Goal: Navigation & Orientation: Find specific page/section

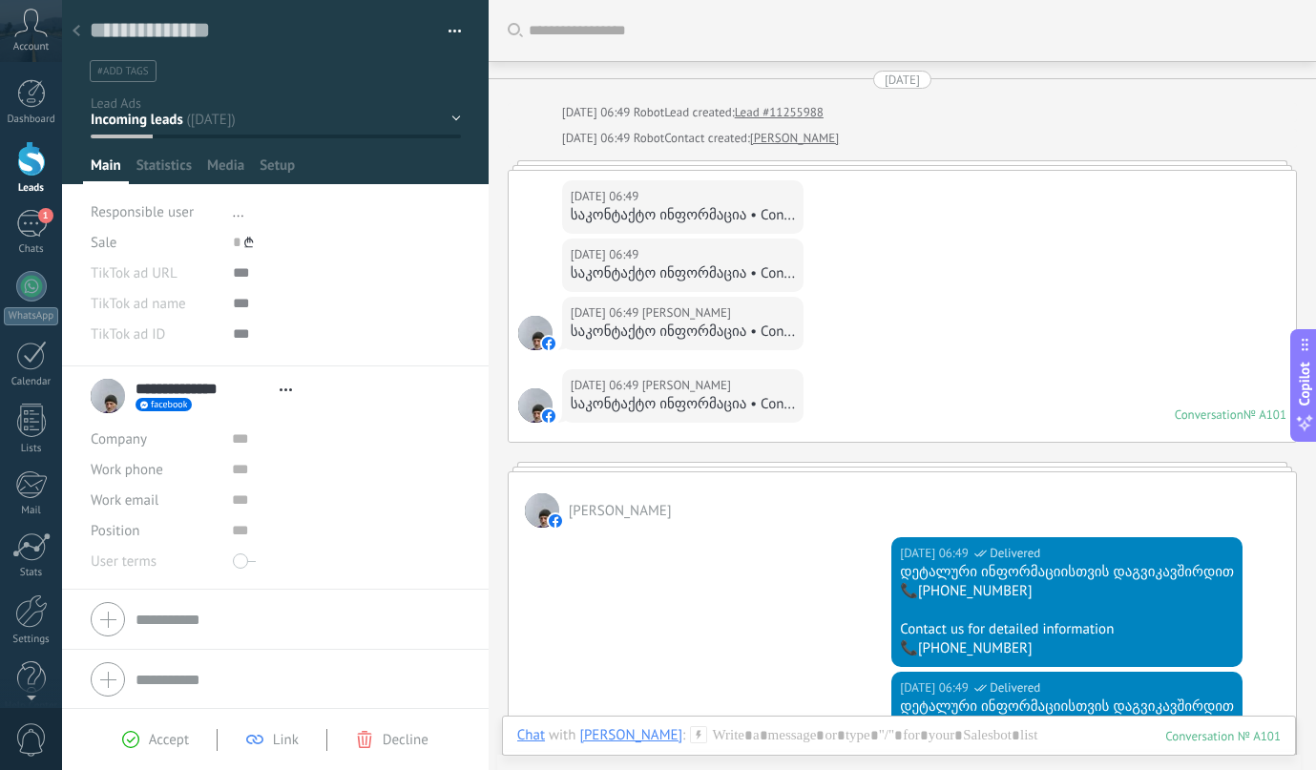
click at [70, 31] on div at bounding box center [76, 31] width 27 height 37
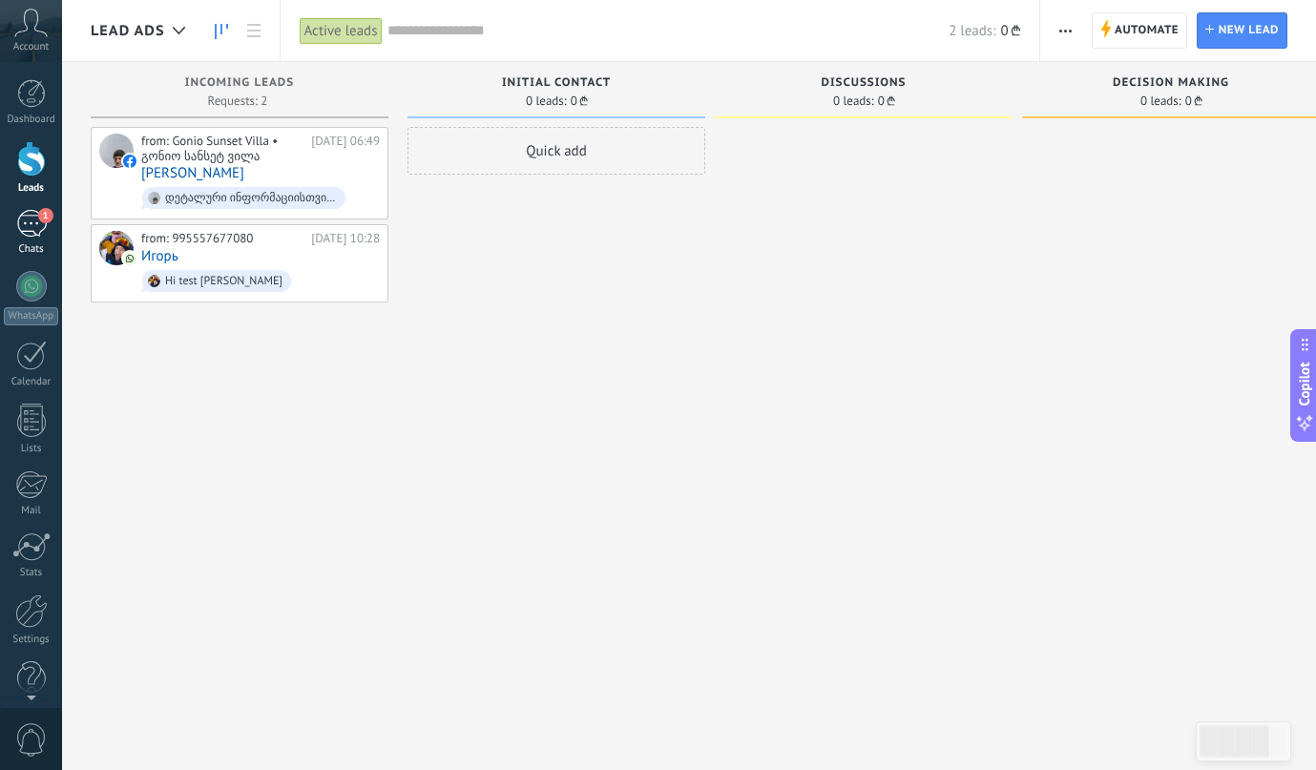
click at [50, 230] on link "1 Chats" at bounding box center [31, 233] width 62 height 46
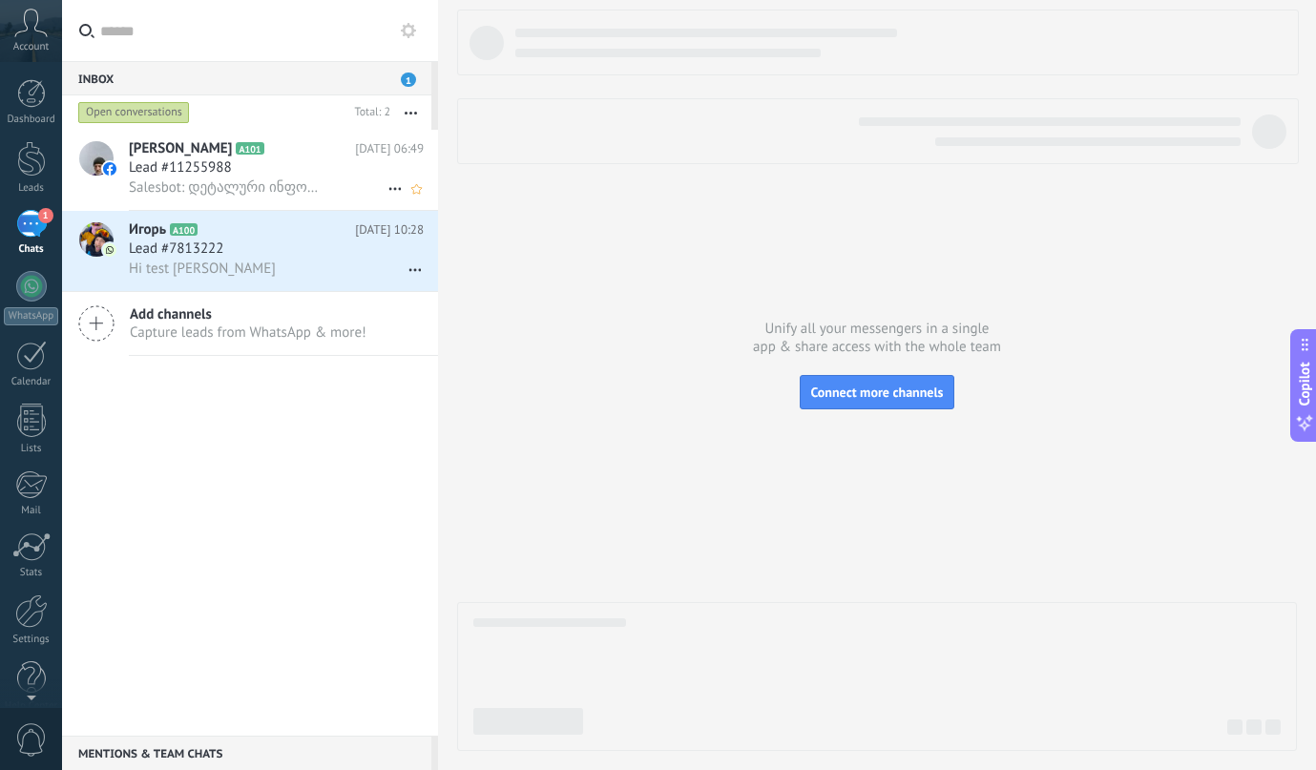
click at [193, 165] on span "Lead #11255988" at bounding box center [180, 167] width 103 height 19
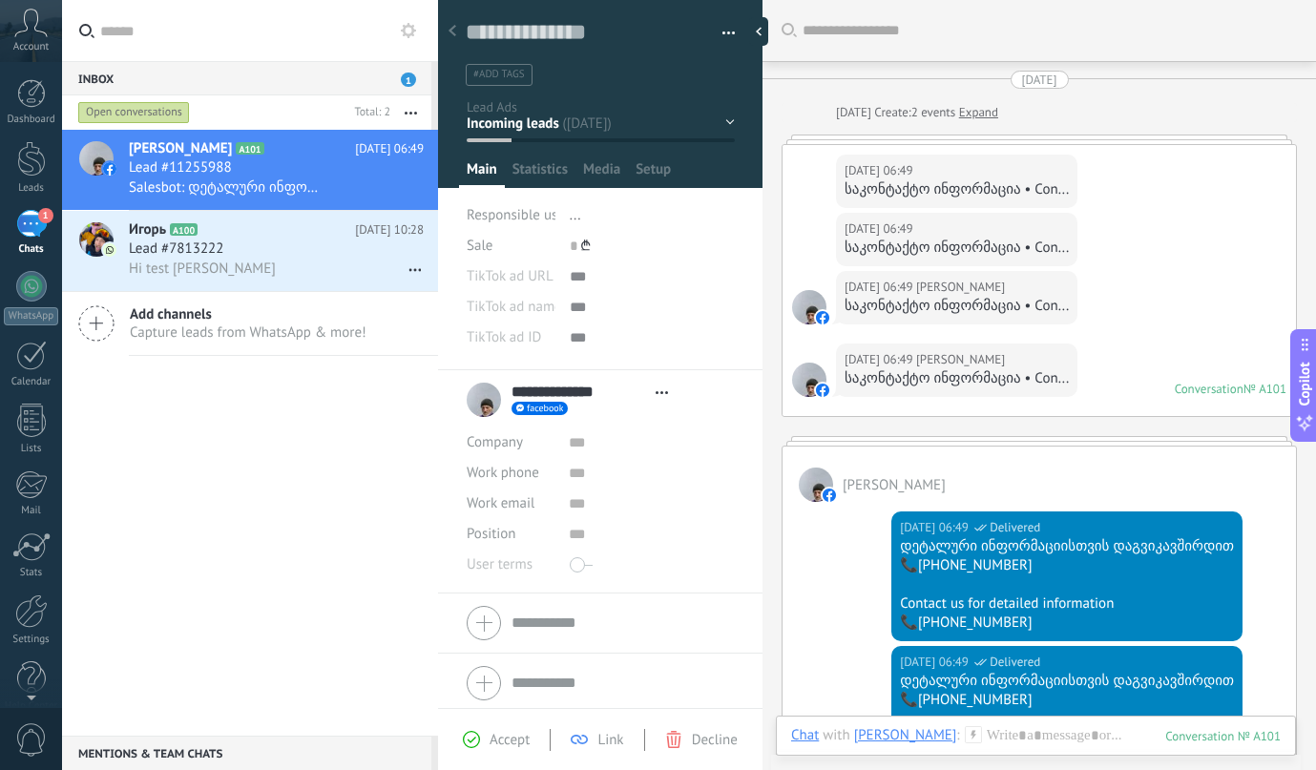
click at [411, 85] on span "1" at bounding box center [408, 80] width 15 height 14
click at [42, 118] on div "Dashboard" at bounding box center [31, 120] width 55 height 12
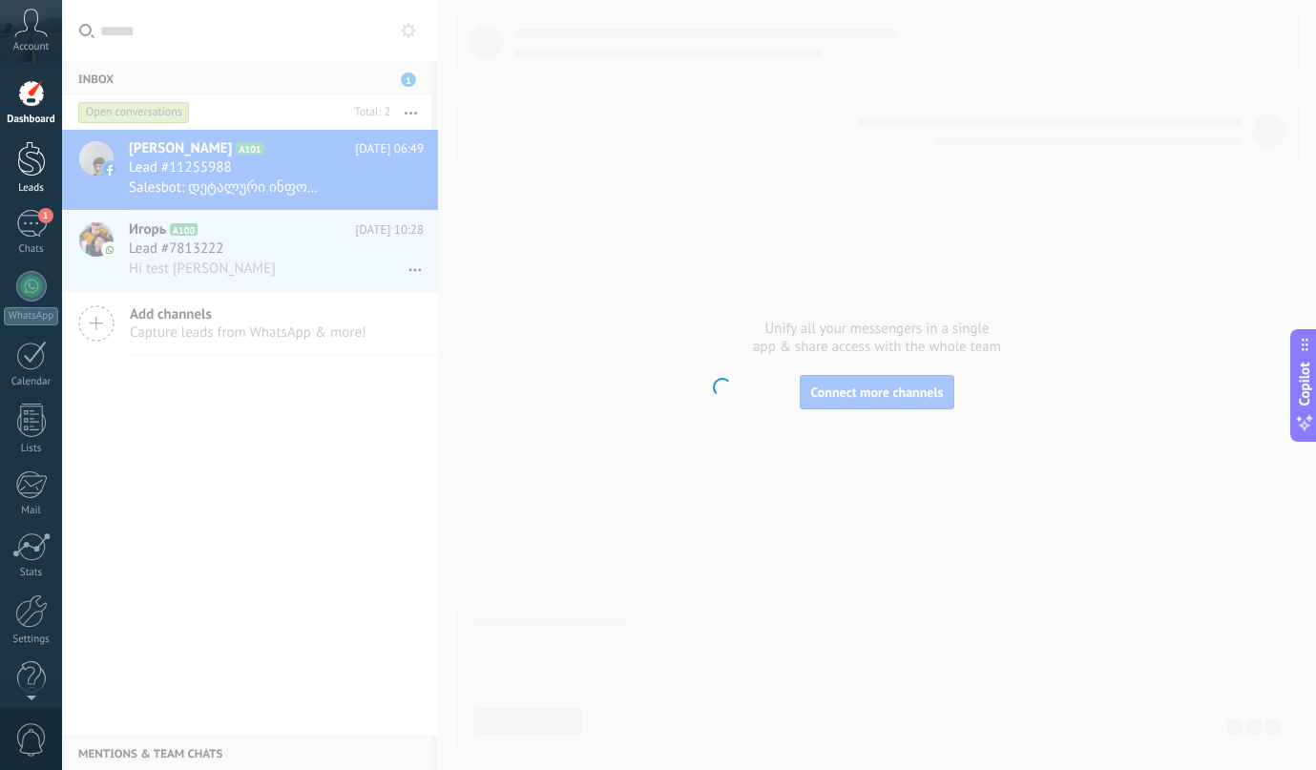
click at [39, 156] on div at bounding box center [31, 158] width 29 height 35
